Goal: Task Accomplishment & Management: Manage account settings

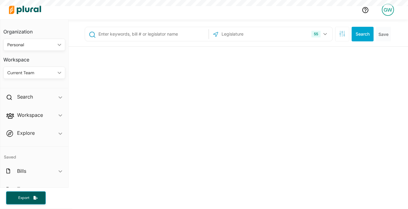
click at [386, 11] on div "GW" at bounding box center [387, 10] width 12 height 12
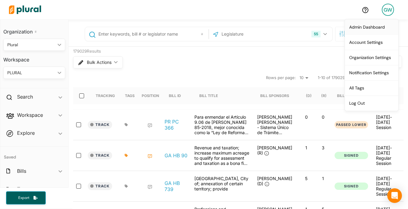
click at [363, 26] on link "Admin Dashboard" at bounding box center [371, 26] width 53 height 15
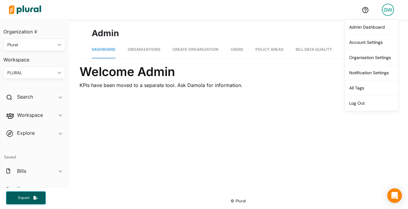
click at [144, 54] on link "Organizations" at bounding box center [144, 49] width 33 height 17
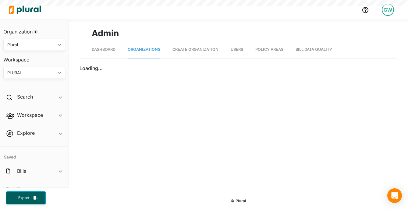
click at [142, 50] on span "Organizations" at bounding box center [144, 49] width 33 height 5
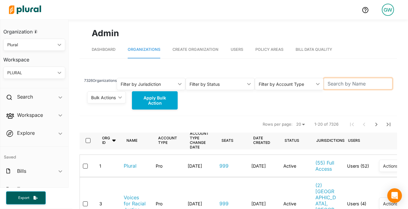
click at [333, 83] on input "text" at bounding box center [357, 84] width 69 height 12
type input "c"
type input "vote mama"
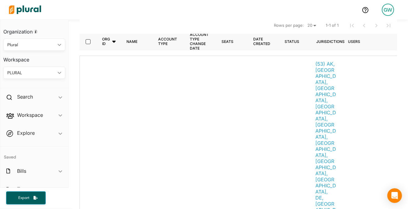
scroll to position [101, 0]
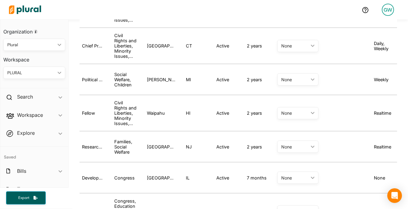
scroll to position [0, 207]
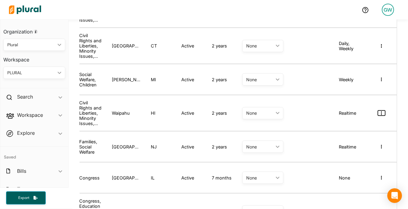
click at [380, 111] on icon "button" at bounding box center [380, 113] width 1 height 4
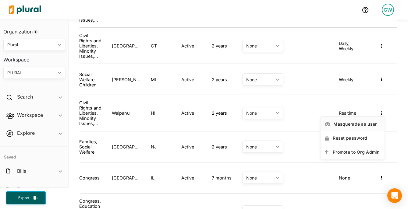
click at [365, 122] on div "Masquerade as user" at bounding box center [356, 123] width 47 height 5
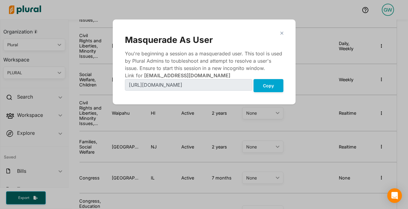
click at [270, 94] on div "close Masquerade As User You're beginning a session as a masqueraded user. This…" at bounding box center [204, 62] width 170 height 73
click at [266, 87] on button "Copy" at bounding box center [268, 85] width 30 height 13
click at [282, 34] on polygon "Modal" at bounding box center [281, 32] width 5 height 5
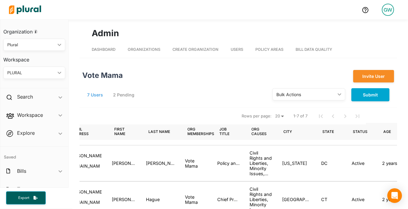
scroll to position [0, 13]
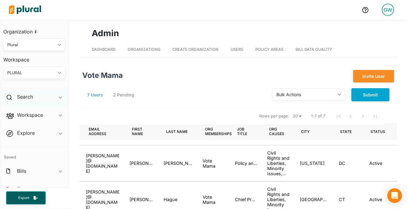
click at [40, 98] on div "Search ic_keyboard_arrow_down" at bounding box center [34, 98] width 68 height 16
click at [23, 112] on h4 "Bills" at bounding box center [35, 111] width 53 height 6
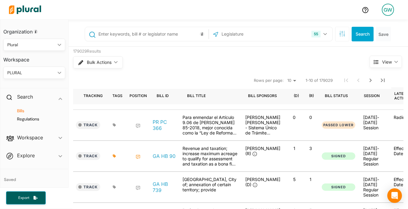
scroll to position [0, 12]
click at [296, 97] on div "(D)" at bounding box center [295, 95] width 5 height 5
click at [309, 95] on div "(R)" at bounding box center [310, 95] width 15 height 17
click at [313, 95] on div "(R)" at bounding box center [310, 95] width 5 height 5
click at [292, 95] on div "(D)" at bounding box center [295, 95] width 15 height 17
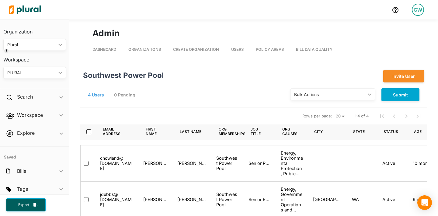
scroll to position [51, 0]
